Goal: Information Seeking & Learning: Learn about a topic

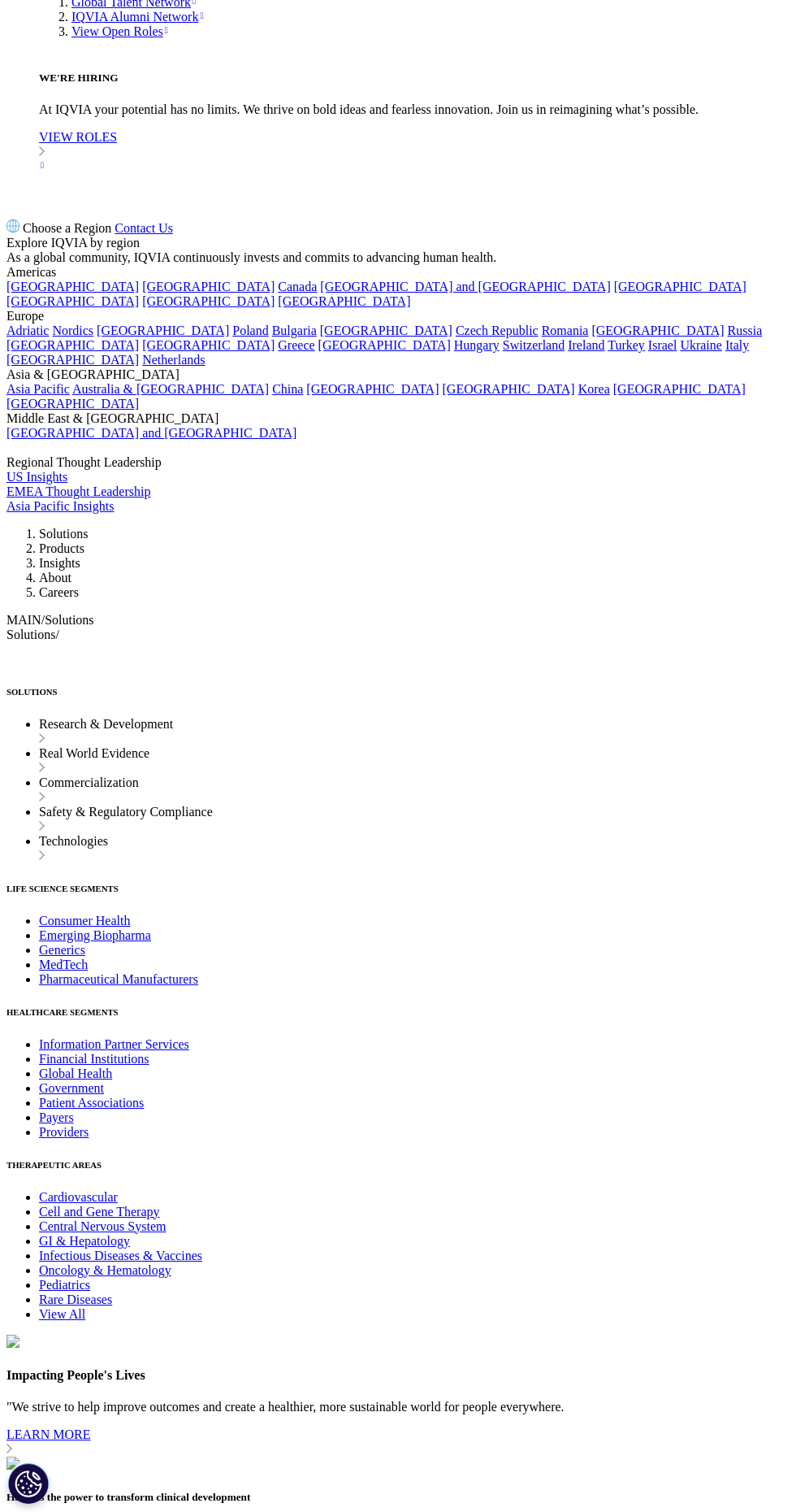
scroll to position [9256, 0]
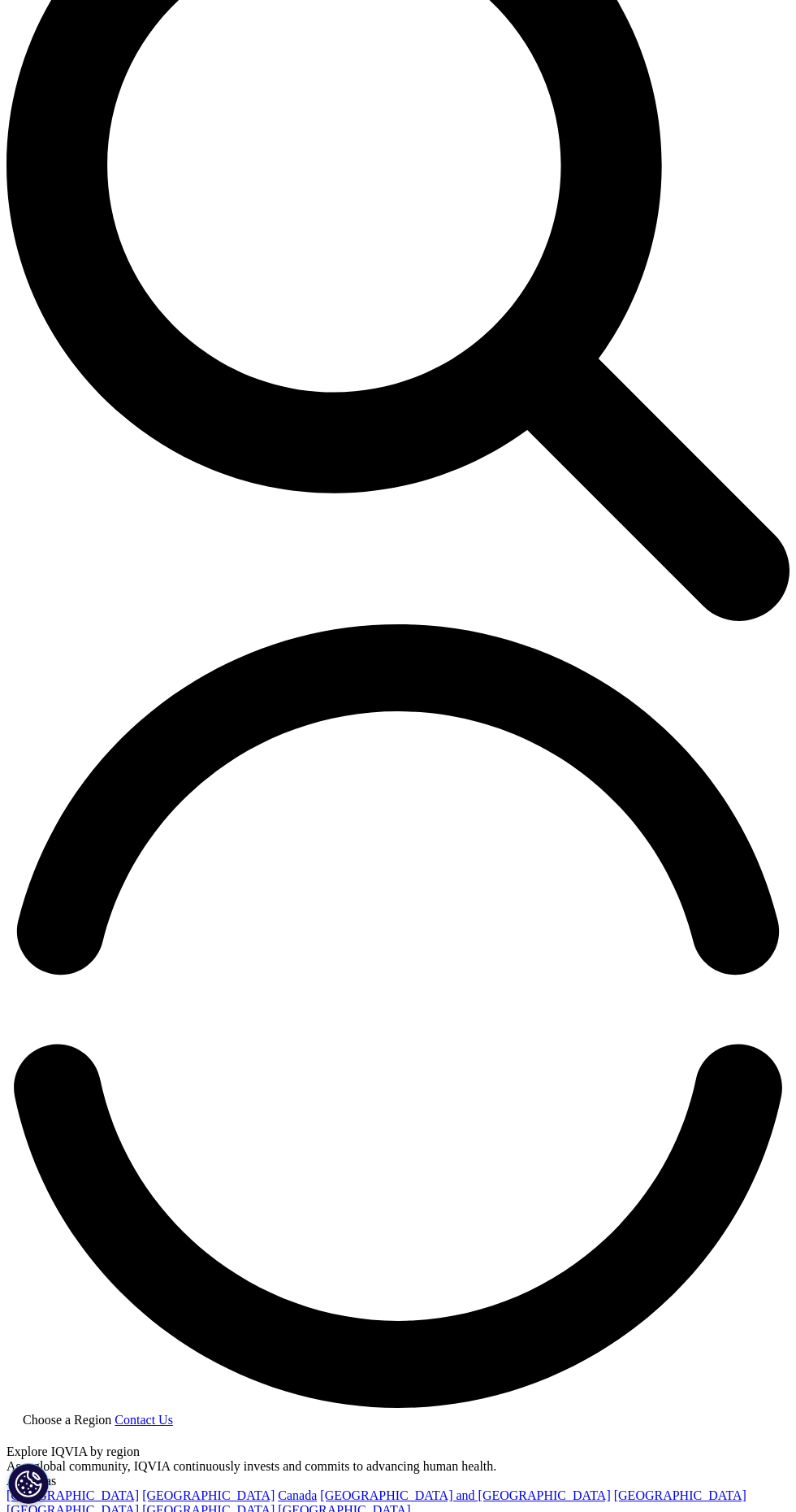
scroll to position [1006, 0]
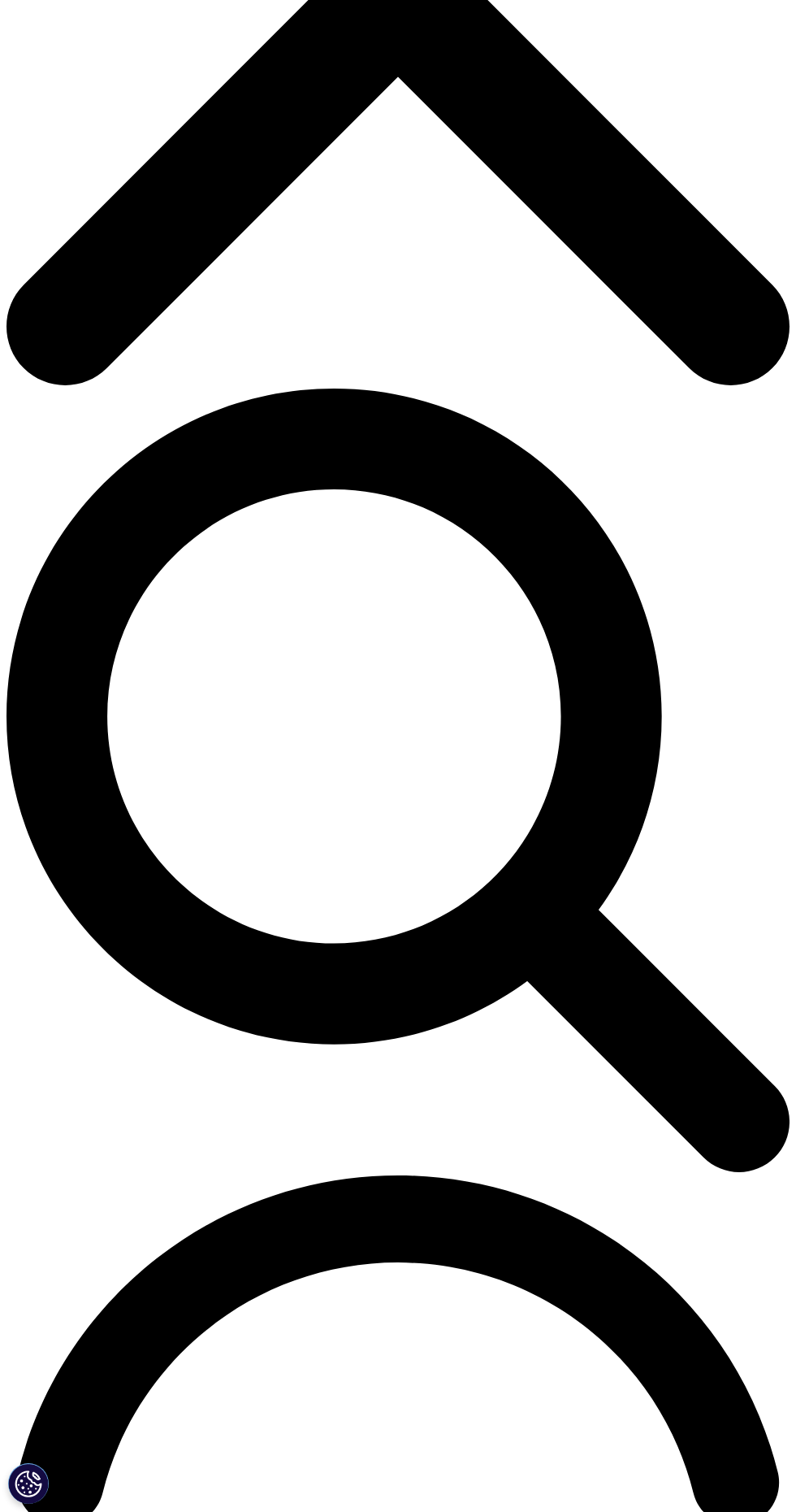
scroll to position [690, 0]
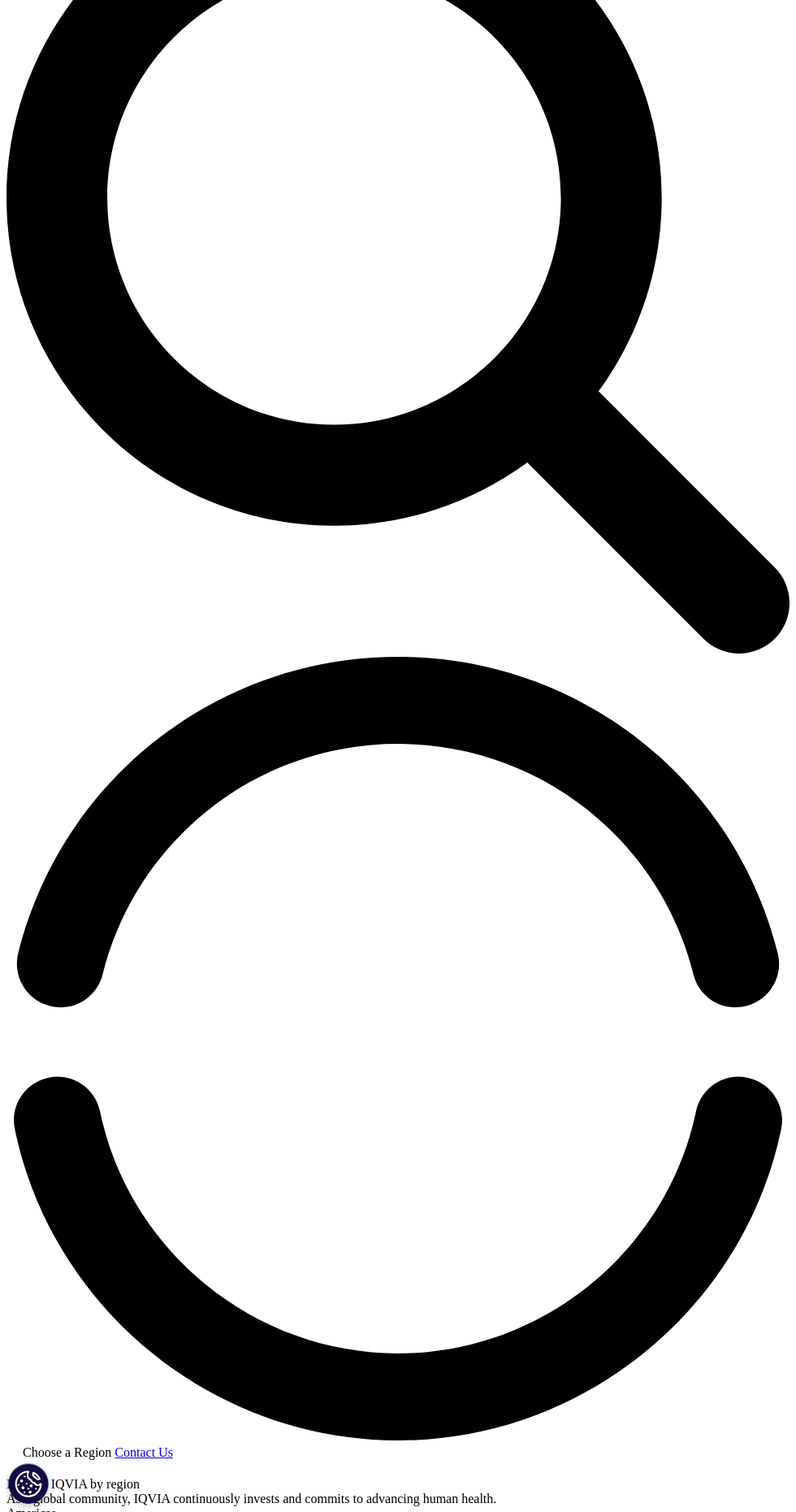
scroll to position [943, 0]
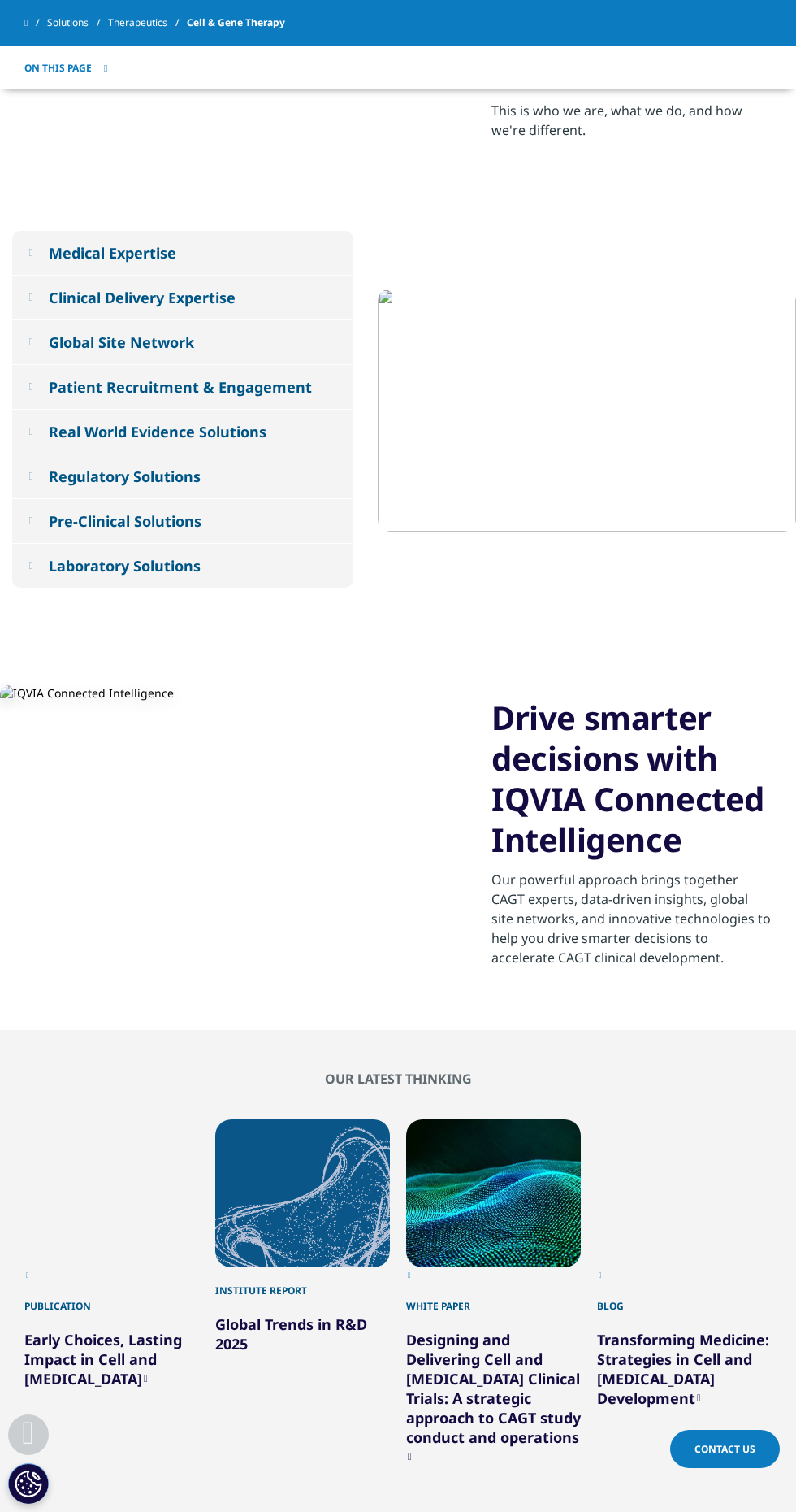
click at [56, 257] on div "Medical Expertise" at bounding box center [112, 253] width 128 height 20
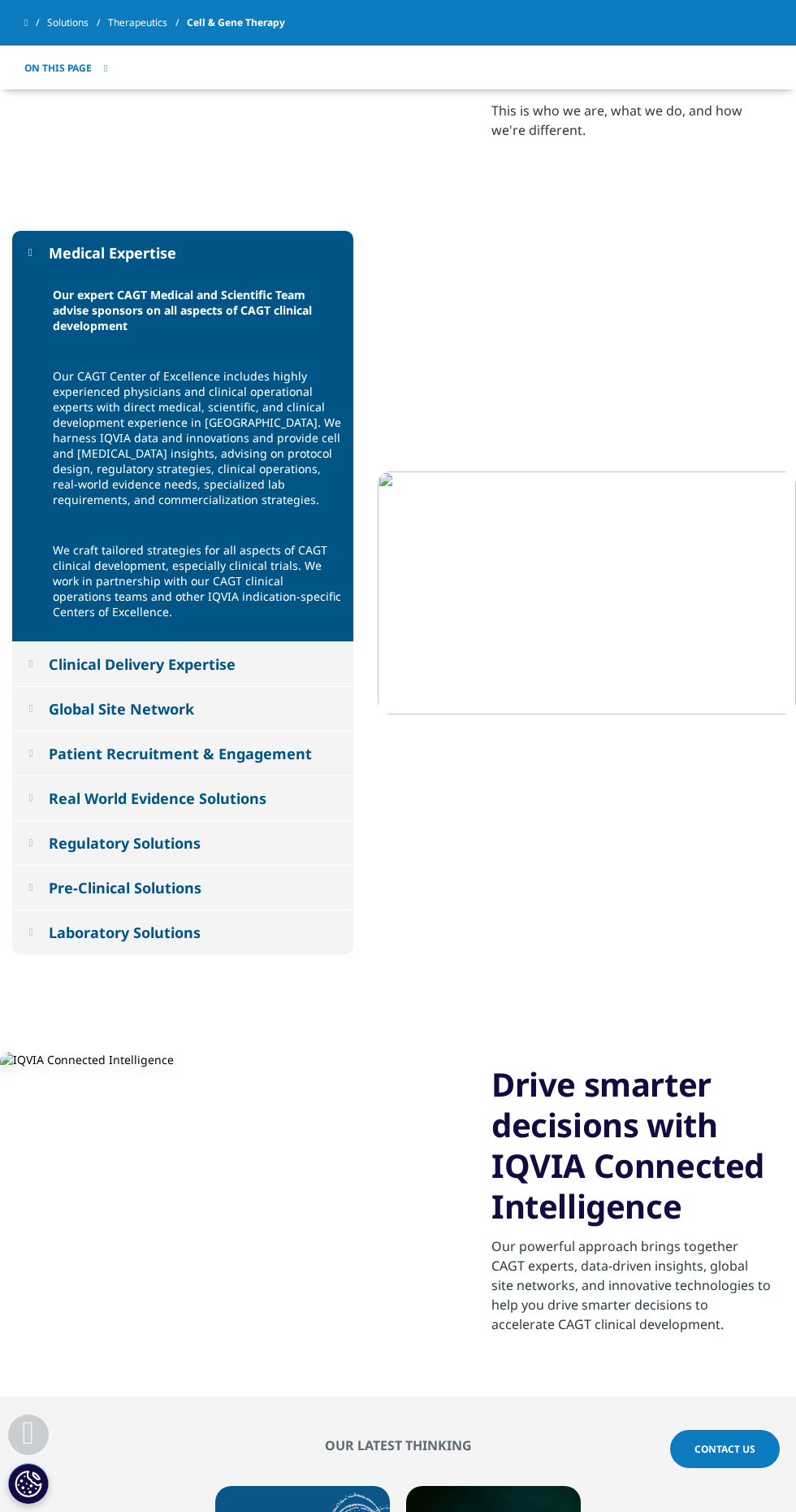
click at [55, 252] on div "Medical Expertise" at bounding box center [112, 253] width 128 height 20
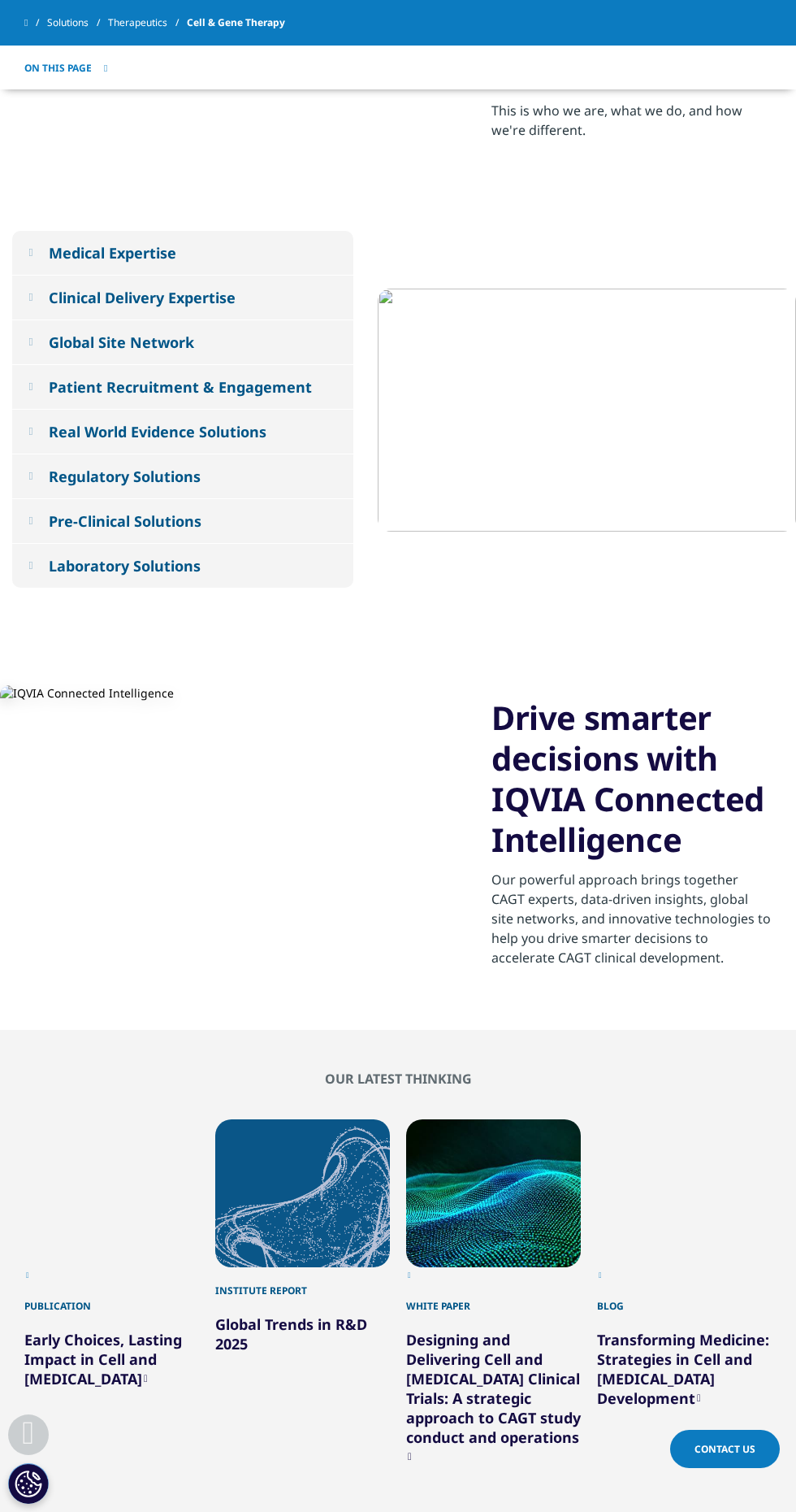
click at [51, 290] on button "Clinical Delivery Expertise" at bounding box center [182, 297] width 341 height 44
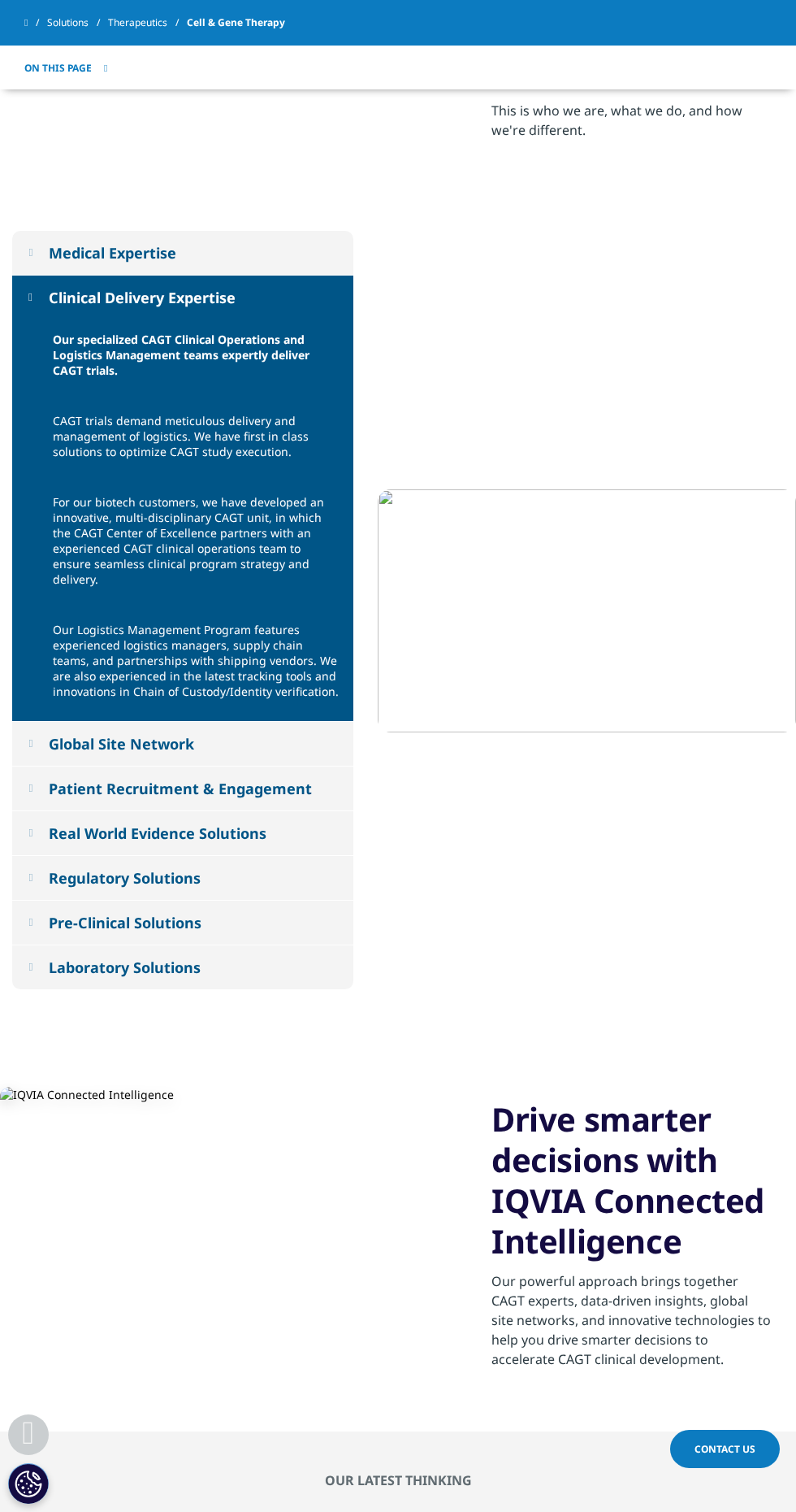
click at [53, 278] on button "Clinical Delivery Expertise" at bounding box center [182, 297] width 341 height 44
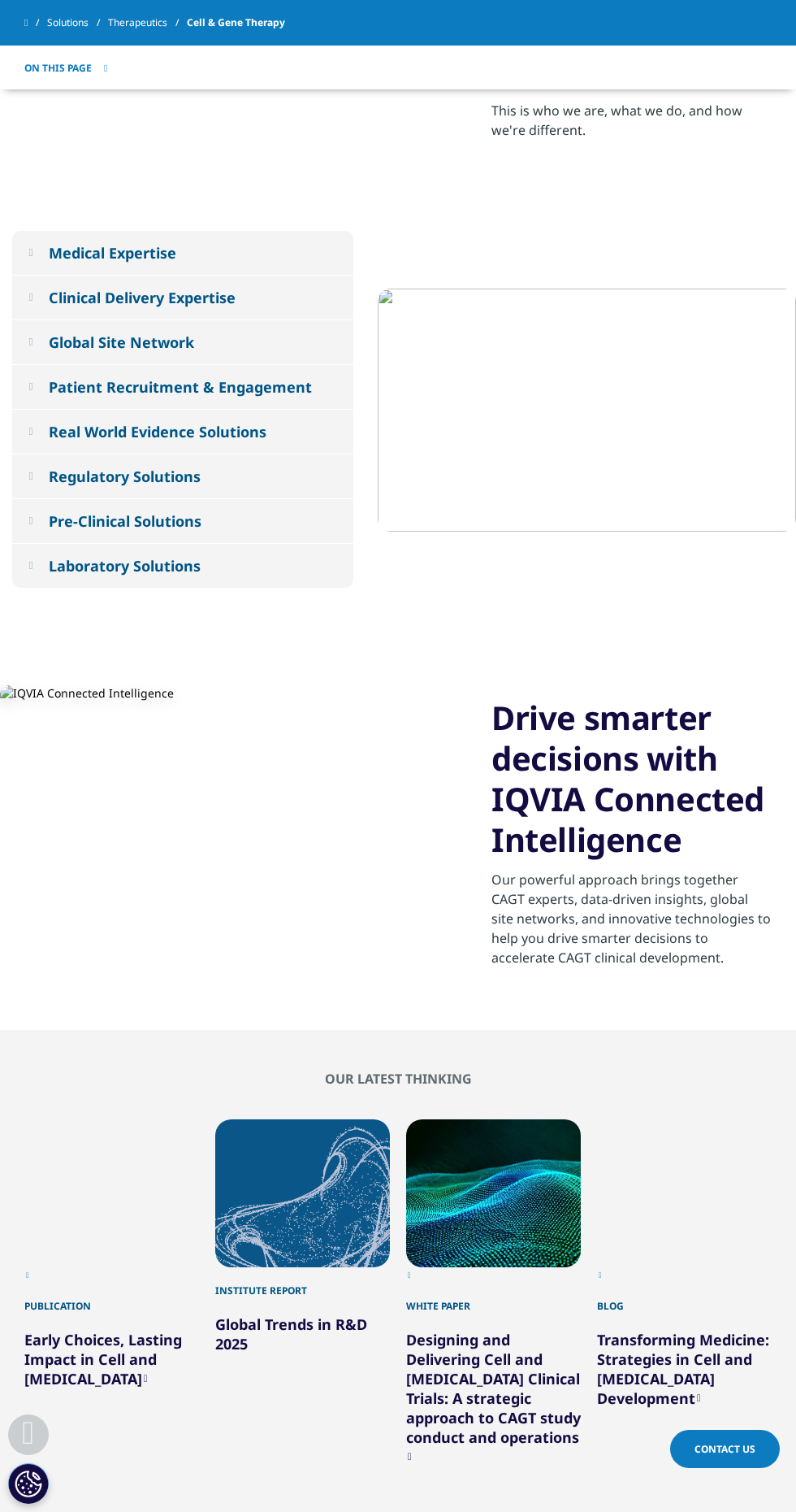
click at [112, 326] on button "Global Site Network" at bounding box center [182, 342] width 341 height 44
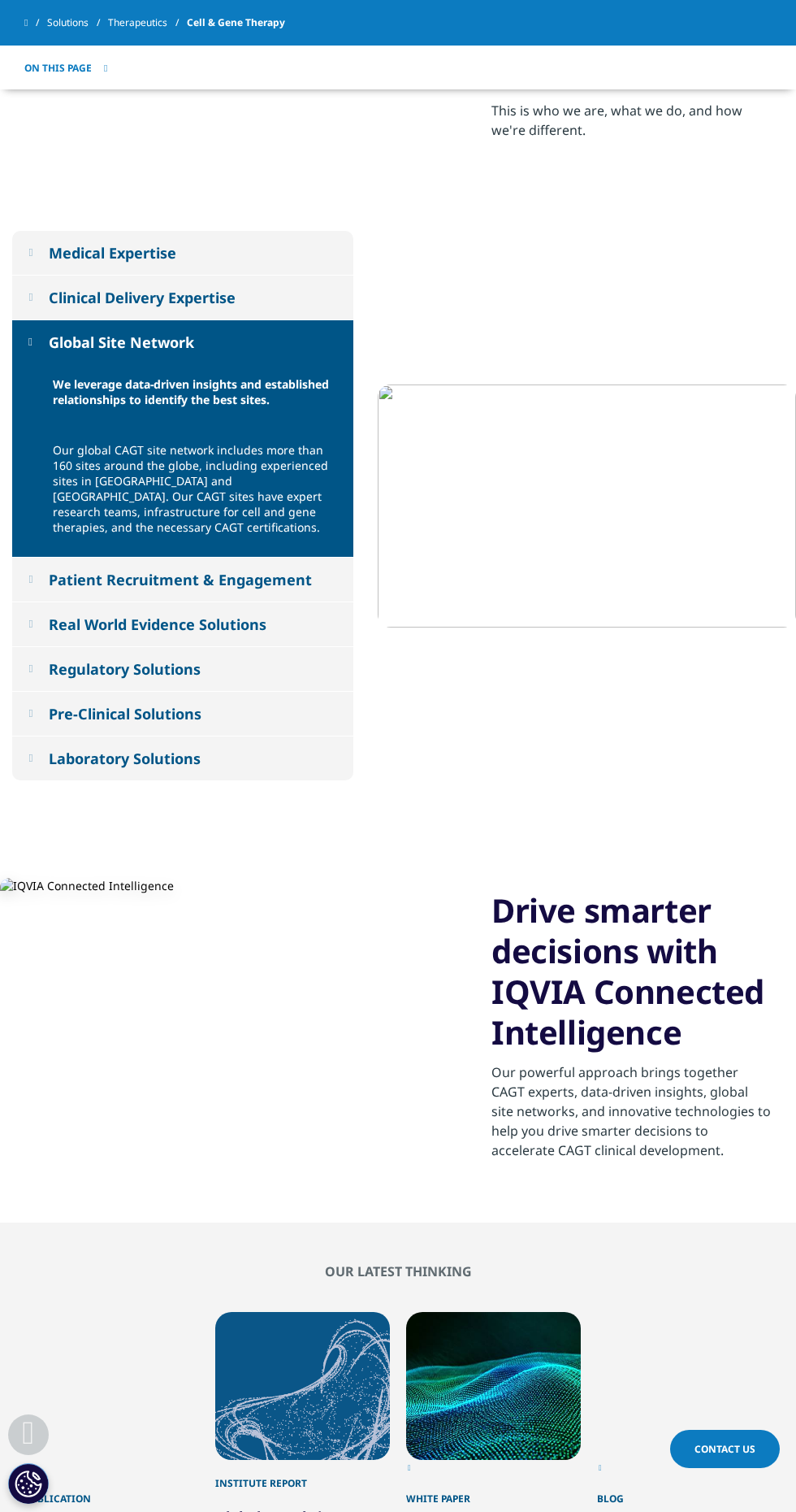
click at [52, 316] on button "Clinical Delivery Expertise" at bounding box center [182, 297] width 341 height 44
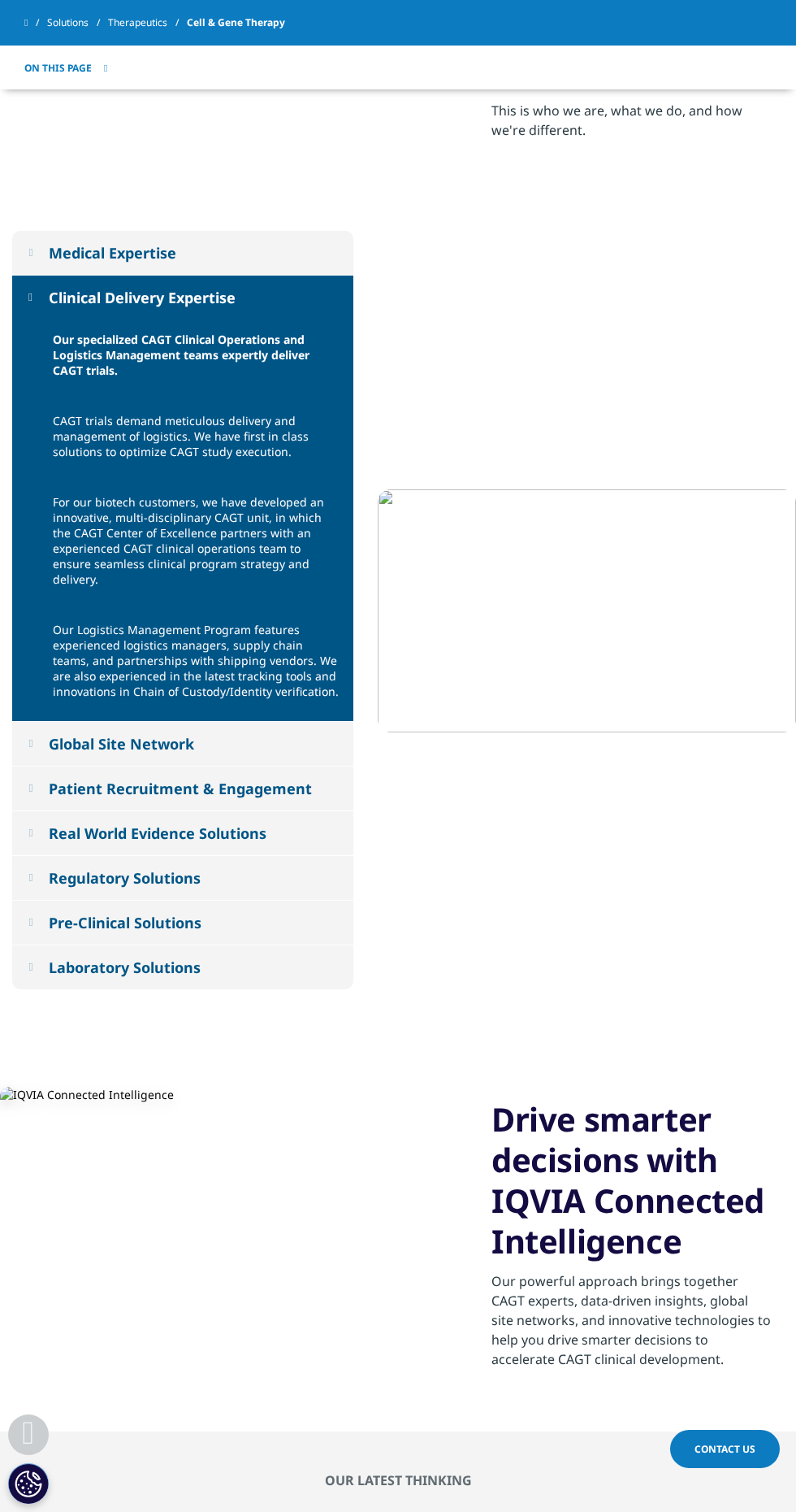
click at [34, 277] on button "Clinical Delivery Expertise" at bounding box center [182, 297] width 341 height 44
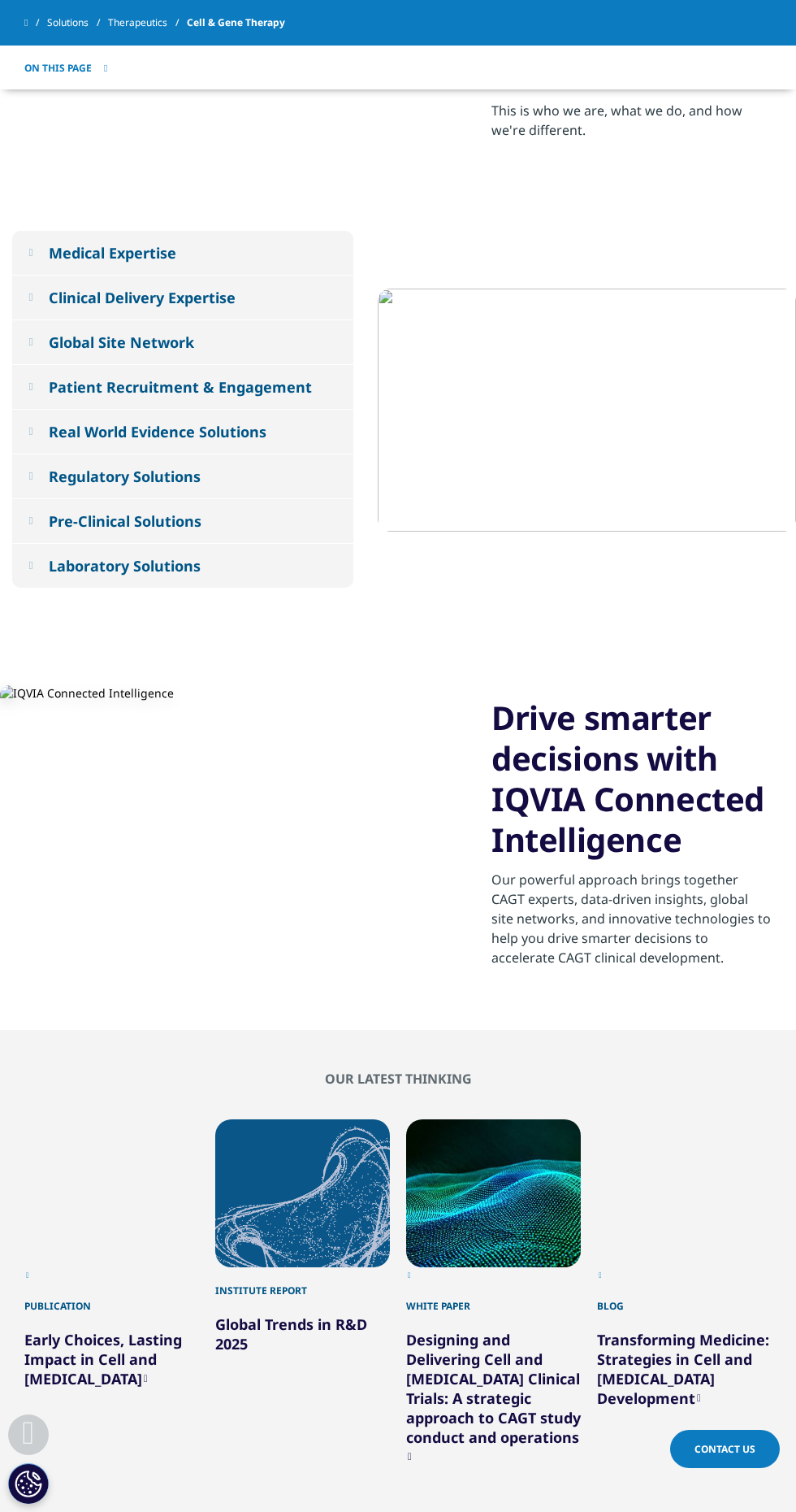
click at [224, 423] on div "Real World Evidence Solutions" at bounding box center [158, 432] width 218 height 20
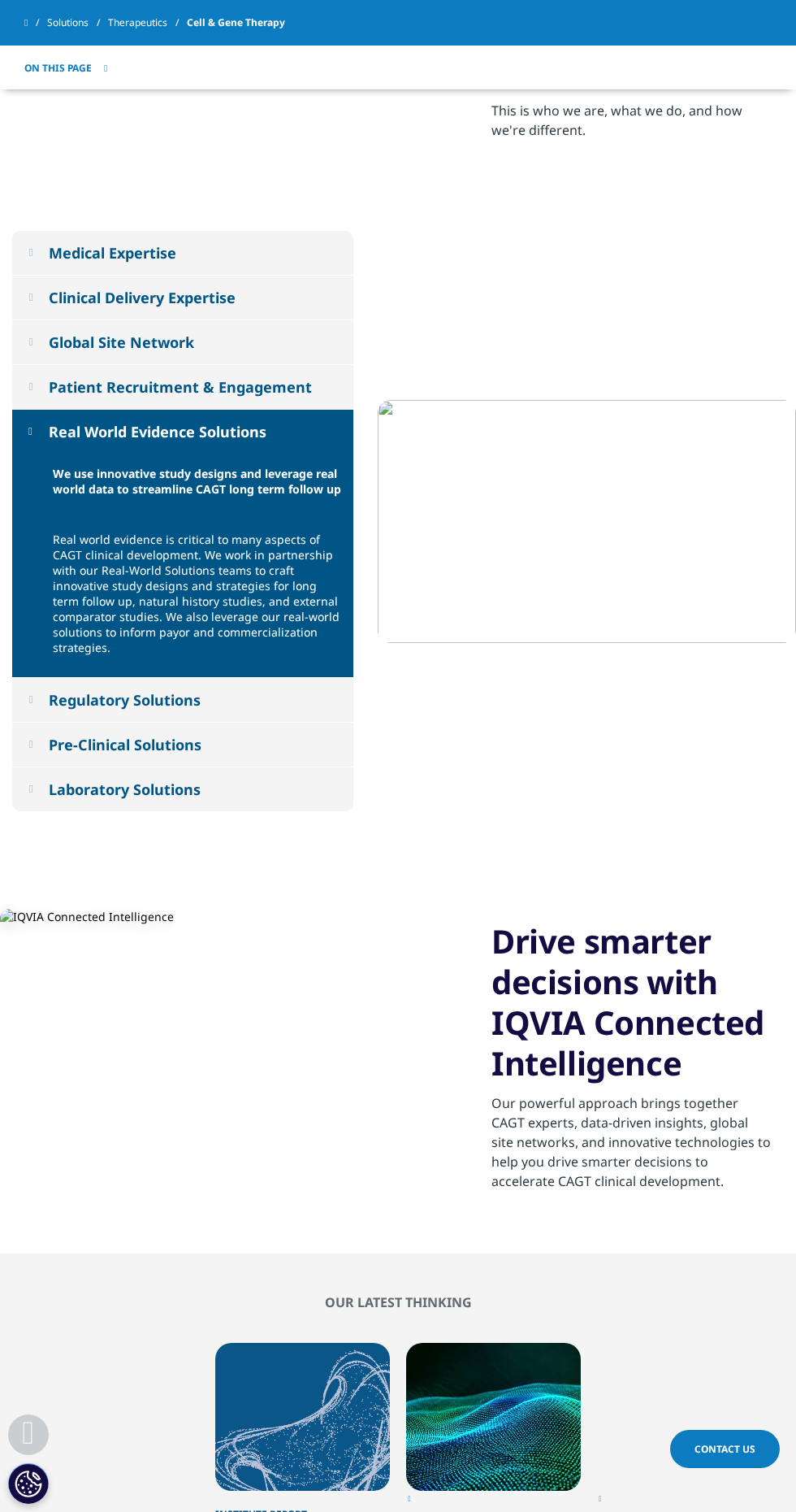
click at [214, 388] on div "Patient Recruitment & Engagement" at bounding box center [180, 387] width 264 height 20
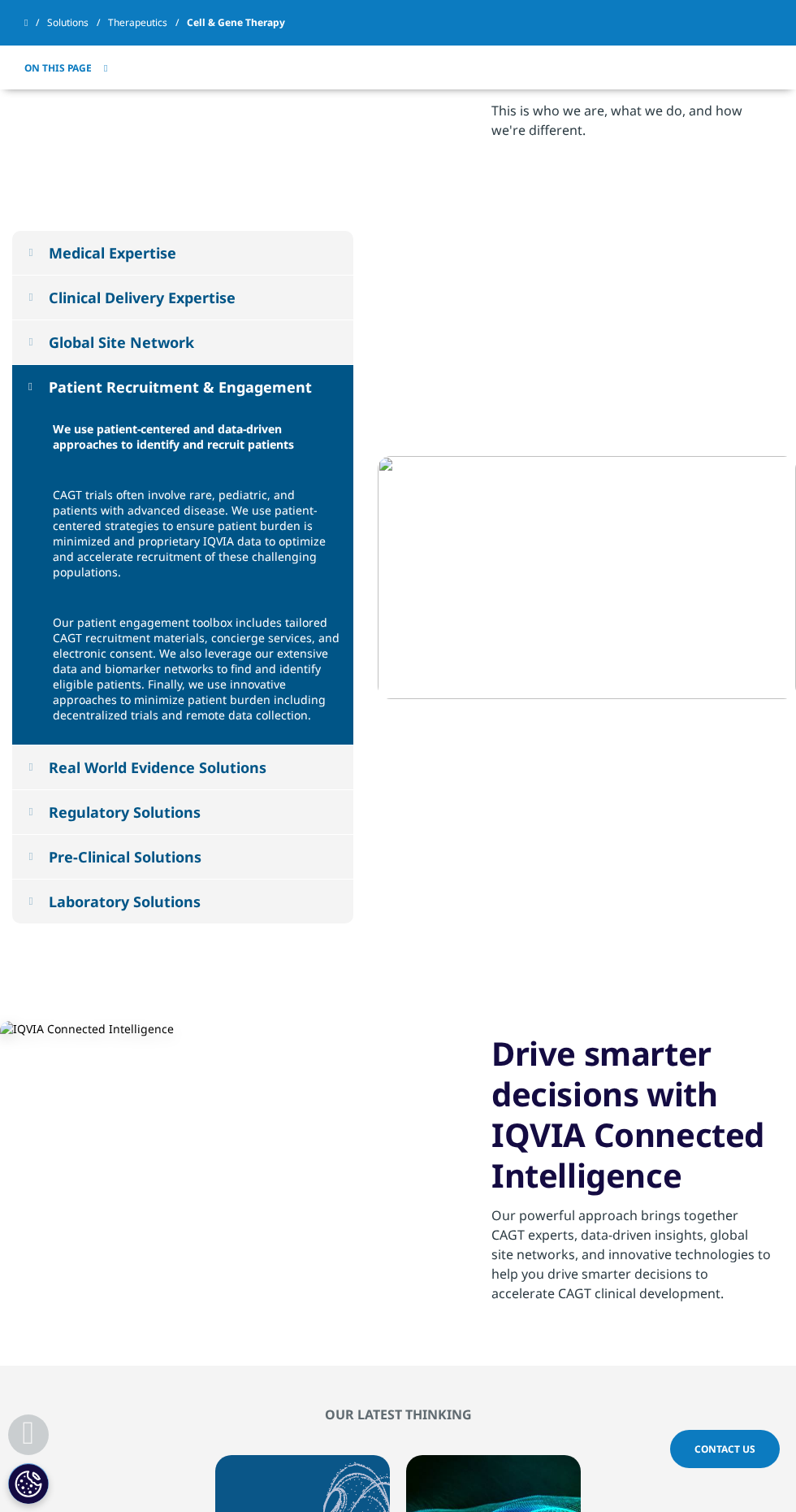
click at [229, 366] on button "Patient Recruitment & Engagement" at bounding box center [182, 387] width 341 height 44
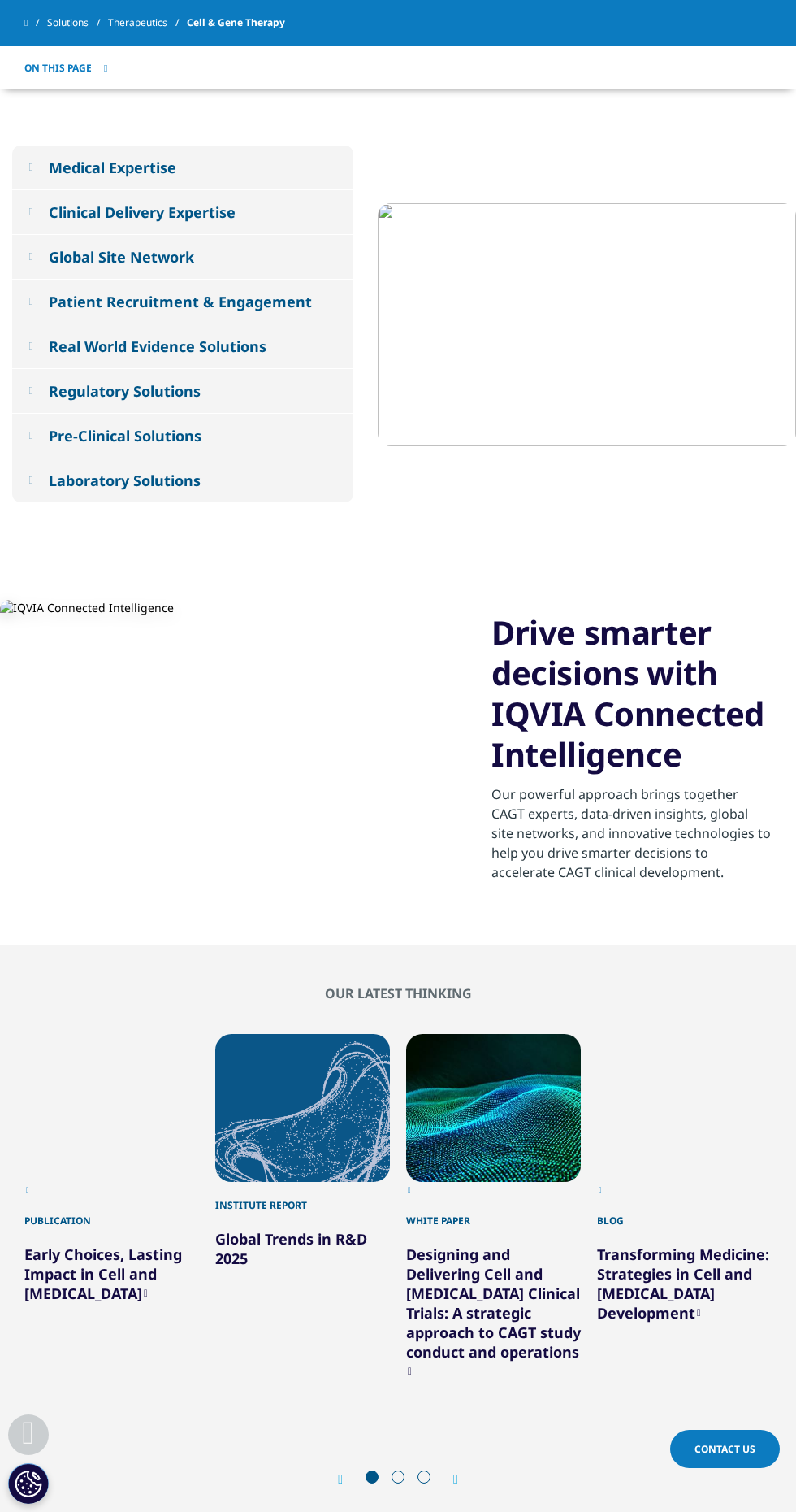
scroll to position [1053, 0]
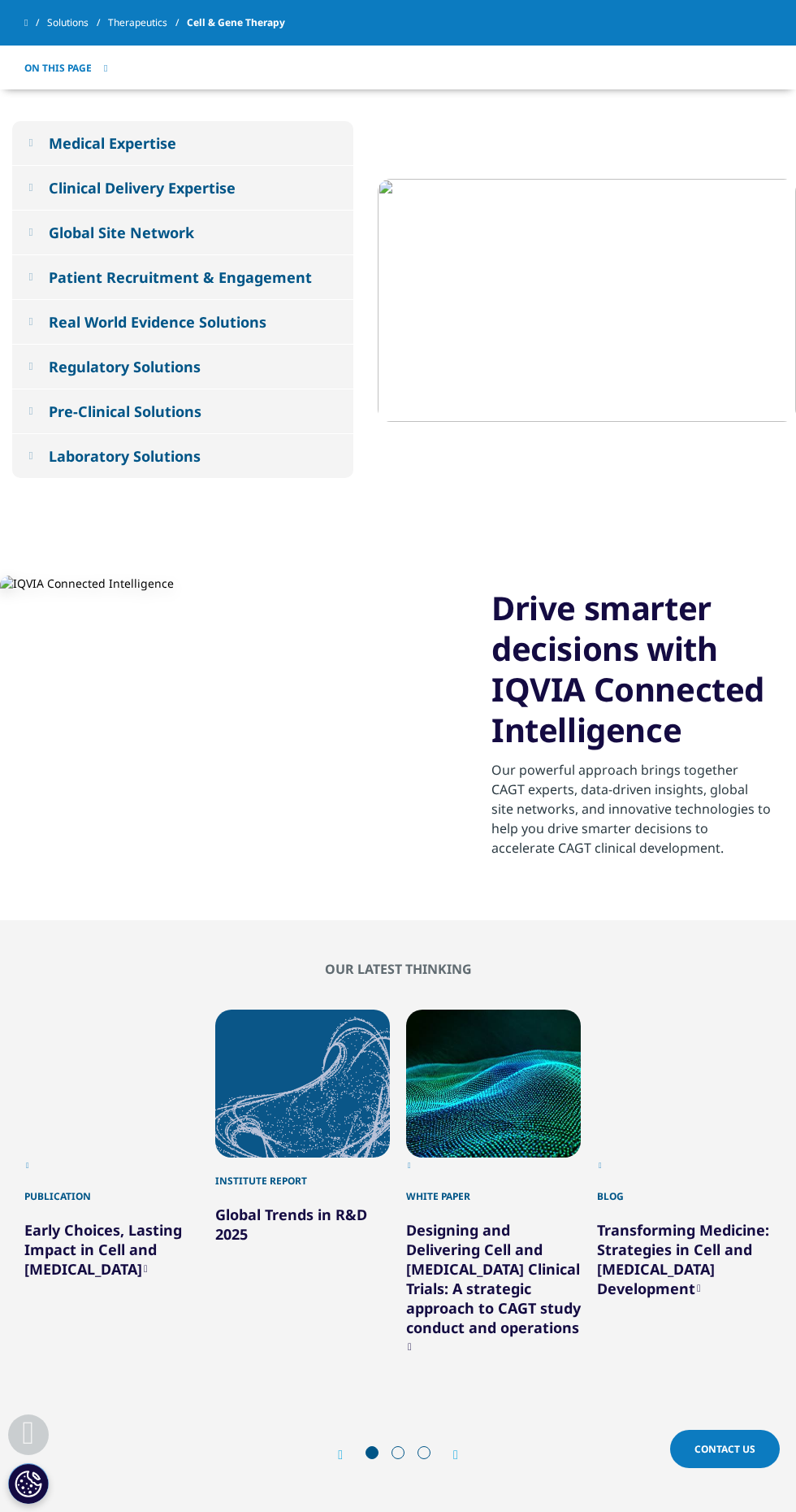
click at [80, 391] on button "Pre-Clinical Solutions" at bounding box center [182, 411] width 341 height 44
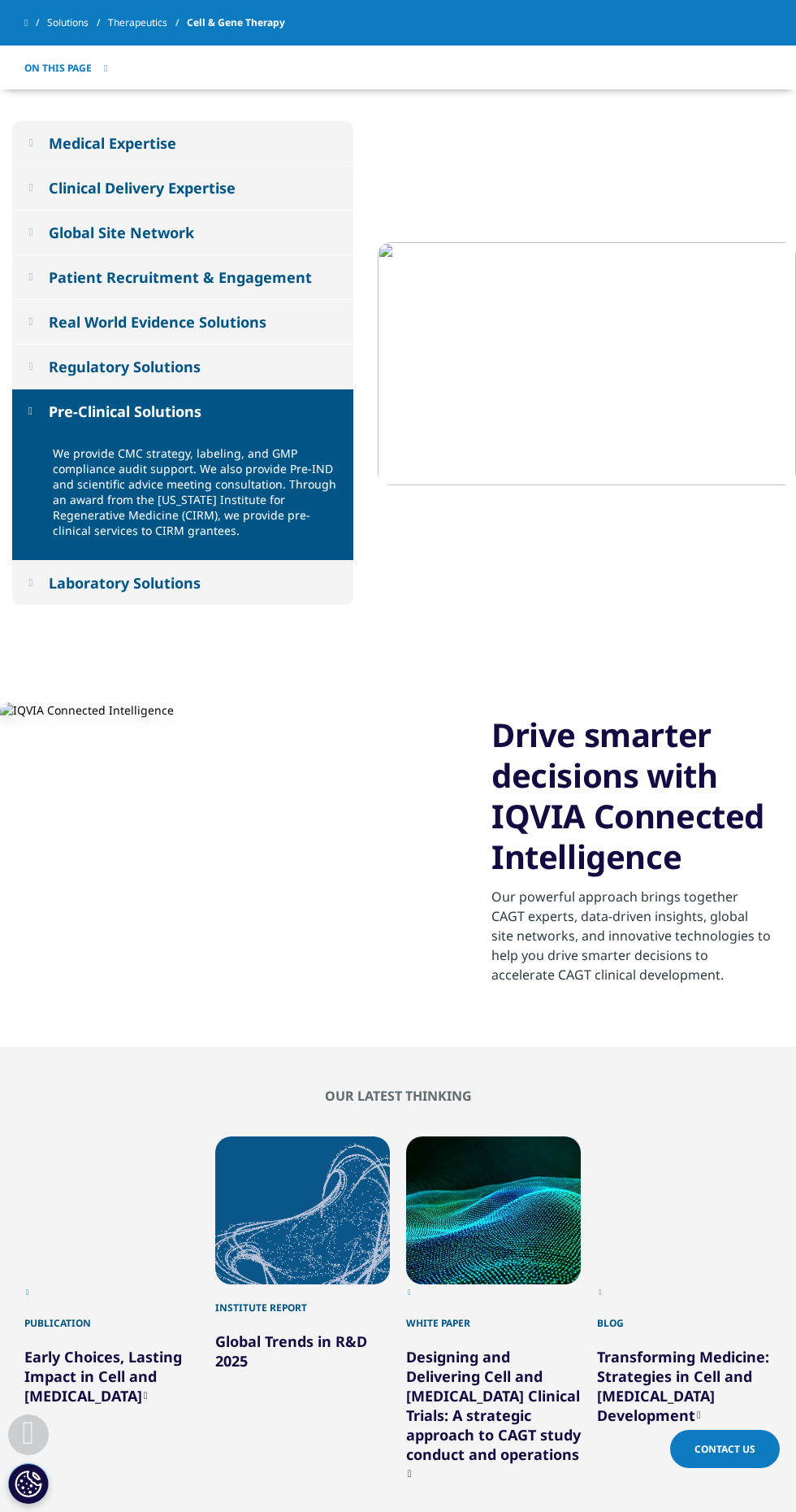
click at [86, 377] on div "Regulatory Solutions" at bounding box center [124, 367] width 152 height 20
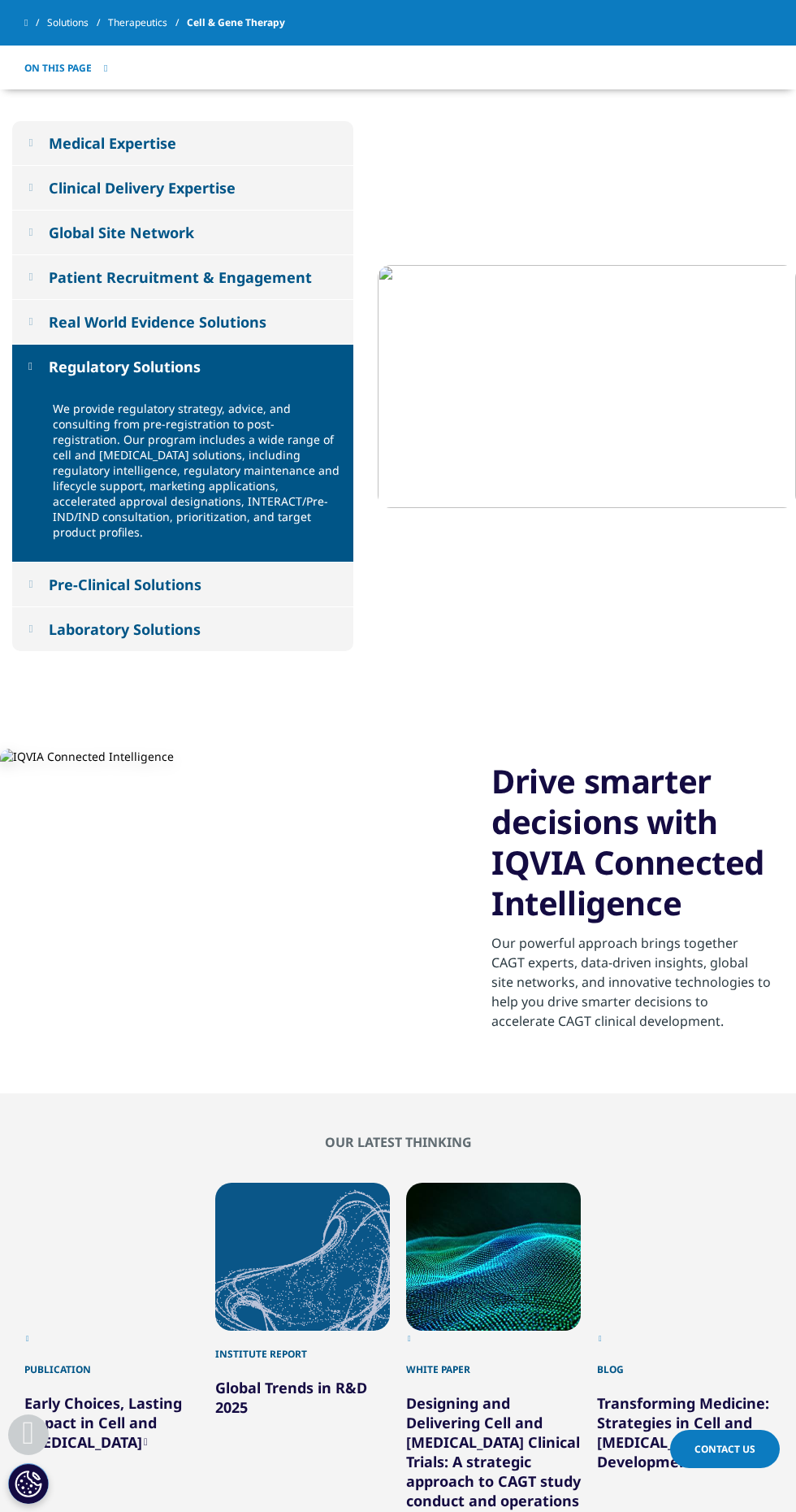
click at [72, 359] on div "Regulatory Solutions" at bounding box center [124, 367] width 152 height 20
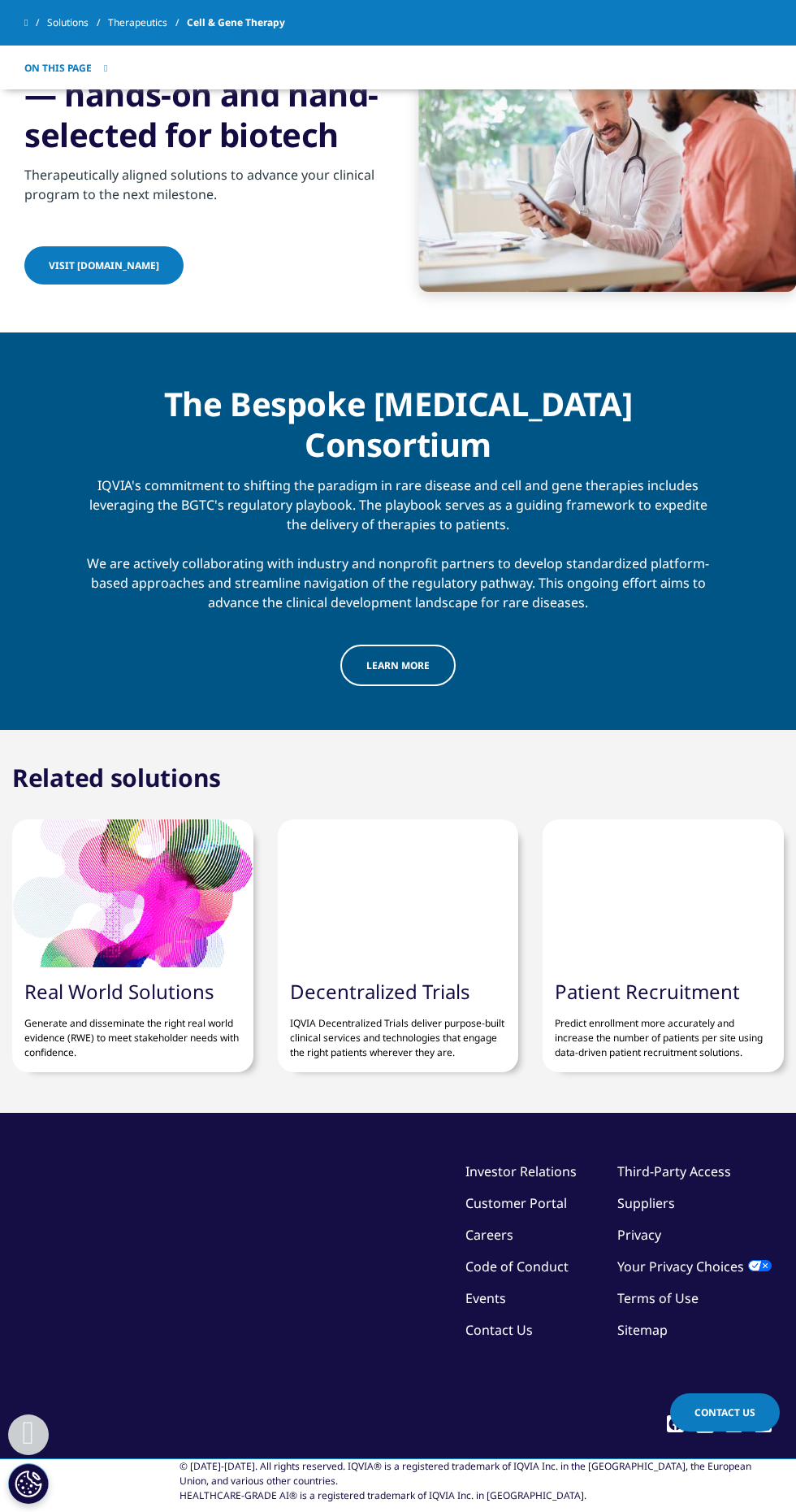
scroll to position [2984, 0]
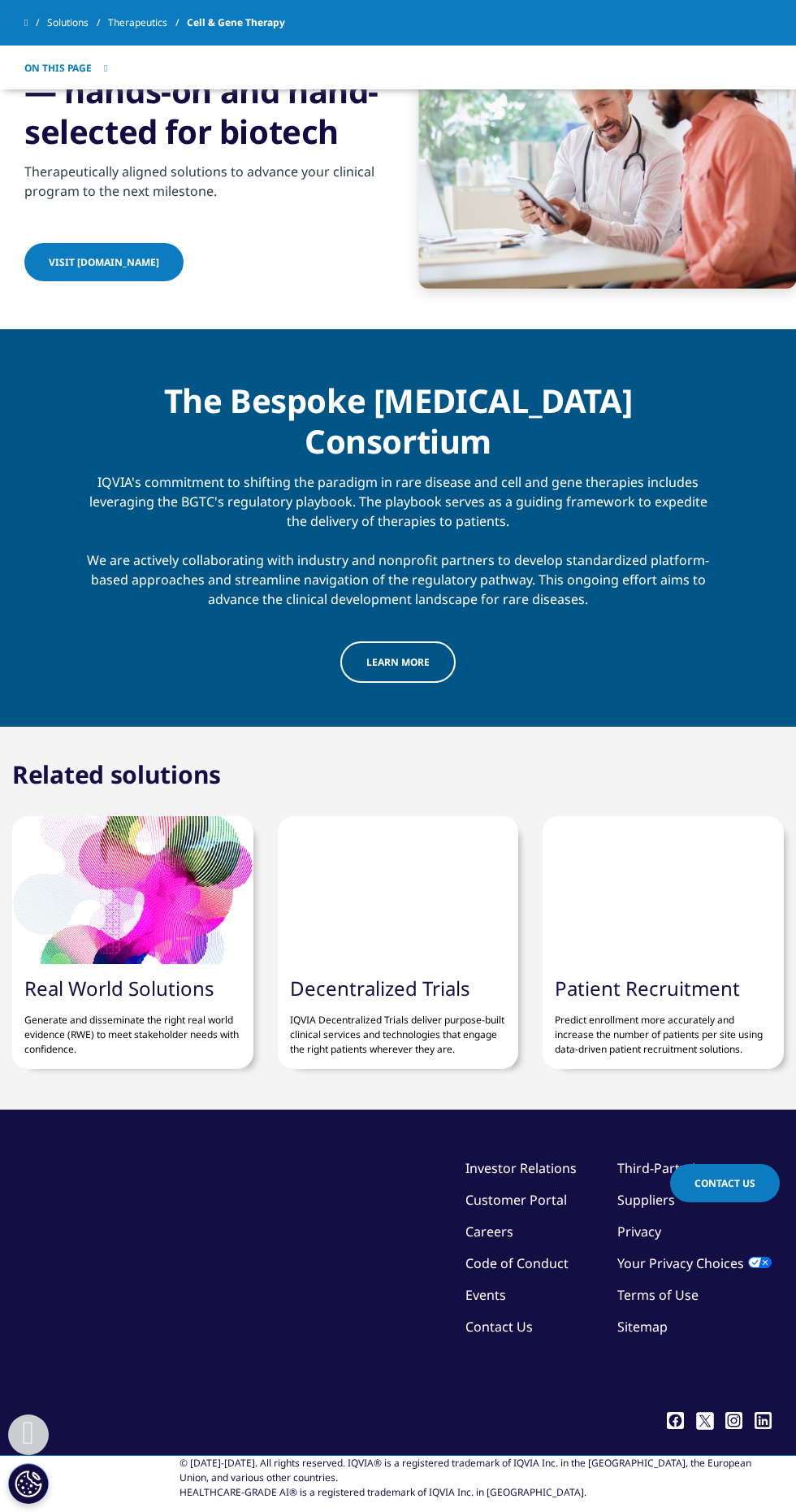
click at [370, 964] on div at bounding box center [398, 889] width 242 height 148
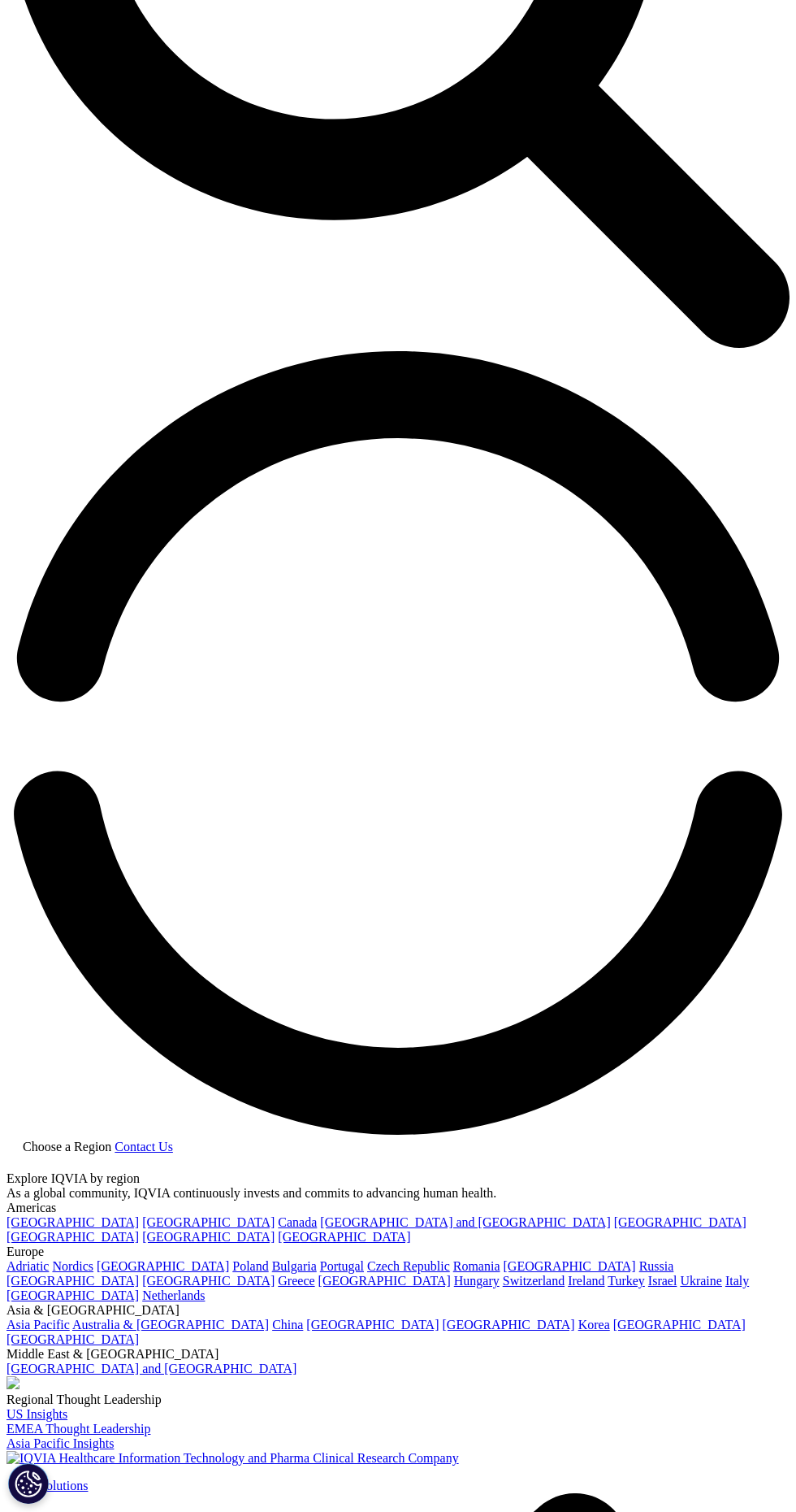
scroll to position [1359, 0]
